Goal: Information Seeking & Learning: Learn about a topic

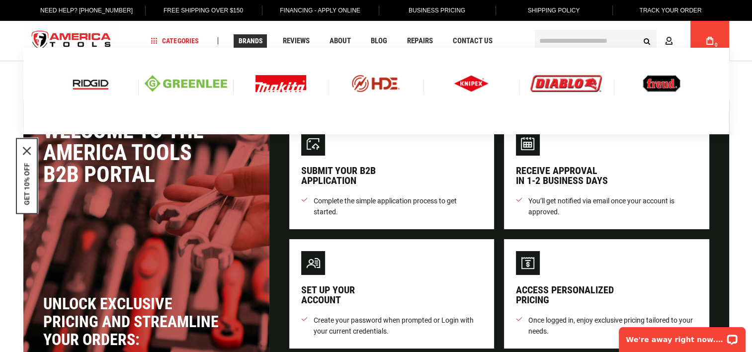
click at [209, 83] on img at bounding box center [186, 83] width 82 height 17
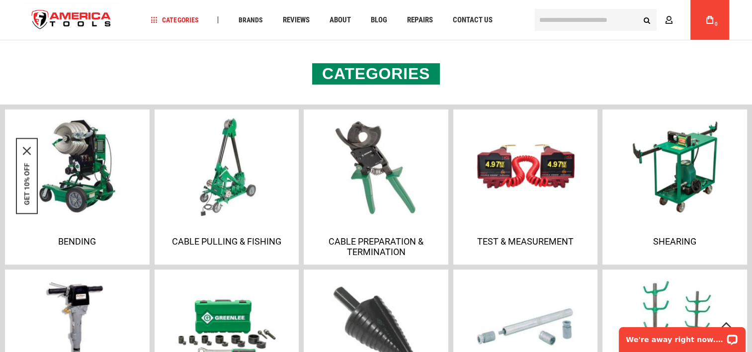
scroll to position [648, 0]
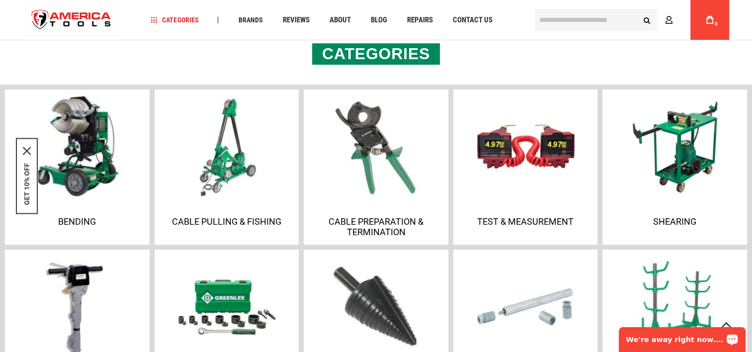
click at [72, 221] on p "Bending" at bounding box center [77, 221] width 140 height 10
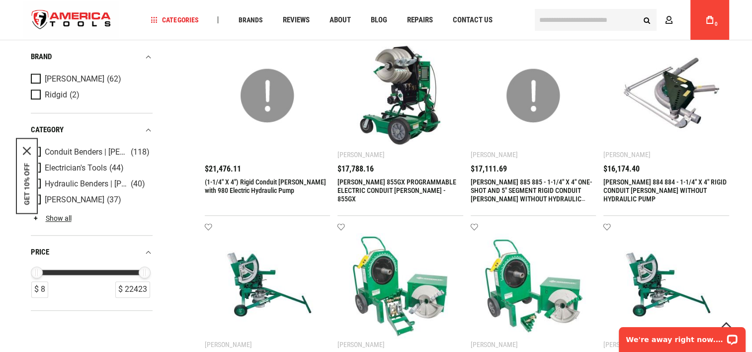
scroll to position [781, 0]
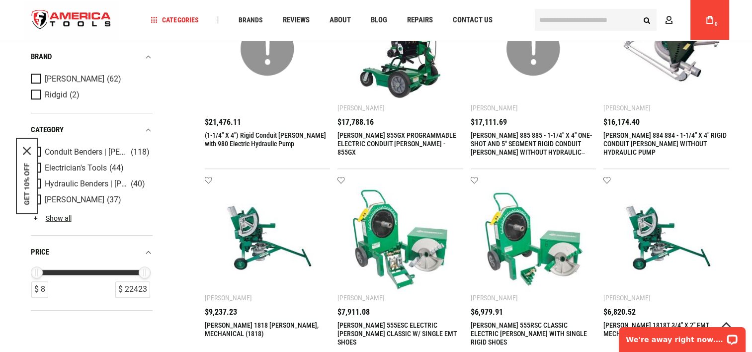
click at [636, 138] on link "[PERSON_NAME] 884 884 - 1-1/4" X 4" RIGID CONDUIT [PERSON_NAME] WITHOUT HYDRAUL…" at bounding box center [664, 143] width 123 height 25
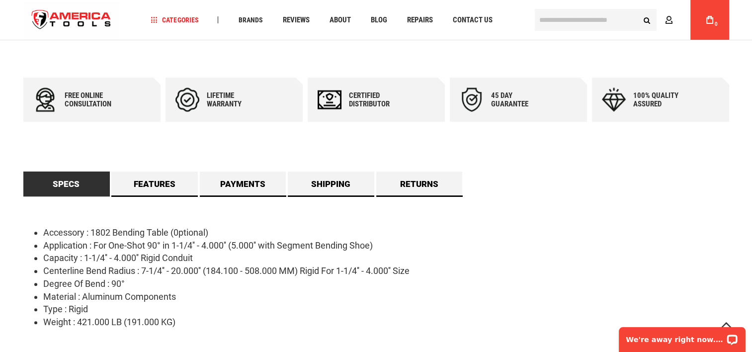
scroll to position [489, 0]
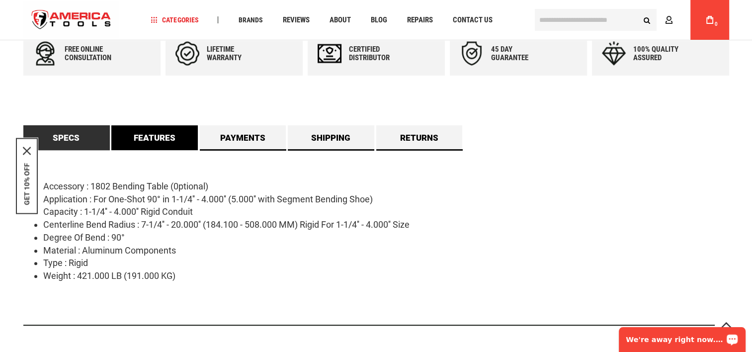
click at [150, 146] on link "Features" at bounding box center [154, 137] width 86 height 25
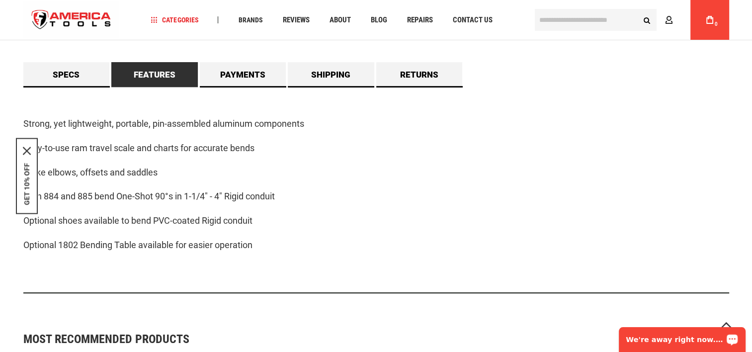
scroll to position [0, 0]
